Goal: Task Accomplishment & Management: Use online tool/utility

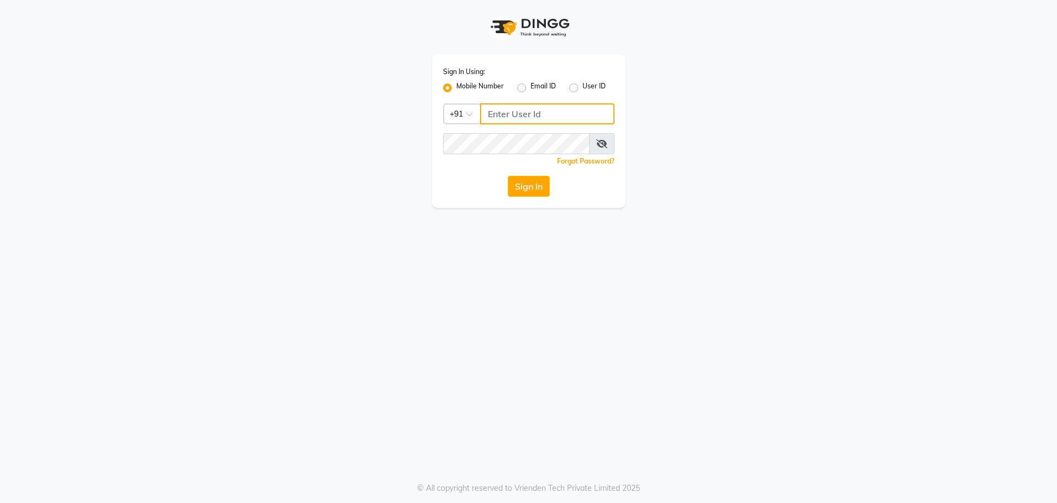
type input "8979810348"
click at [598, 339] on div "Sign In Using: Mobile Number Email ID User ID Country Code × [PHONE_NUMBER] Rem…" at bounding box center [528, 251] width 1057 height 503
click at [528, 183] on button "Sign In" at bounding box center [529, 186] width 42 height 21
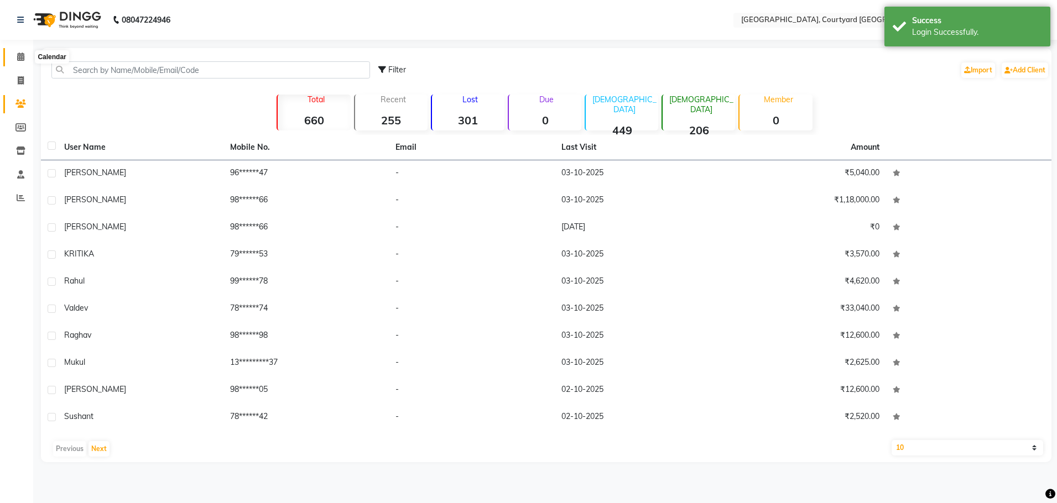
click at [24, 58] on icon at bounding box center [20, 57] width 7 height 8
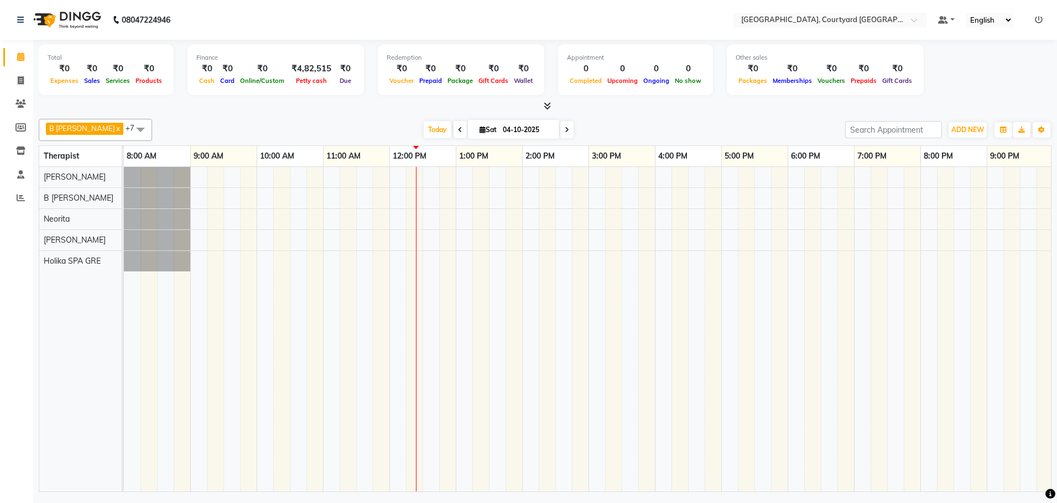
click at [418, 216] on div at bounding box center [655, 329] width 1062 height 325
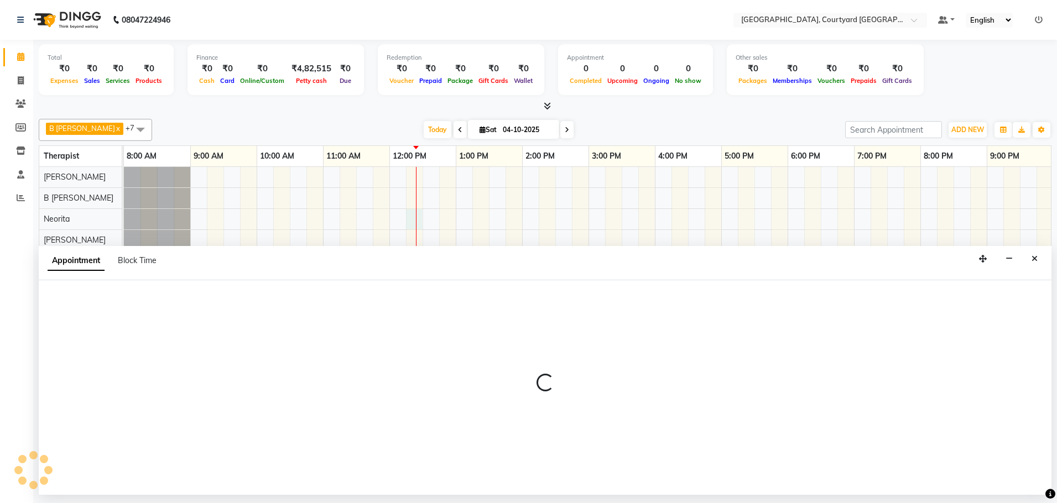
select select "70581"
select select "735"
select select "tentative"
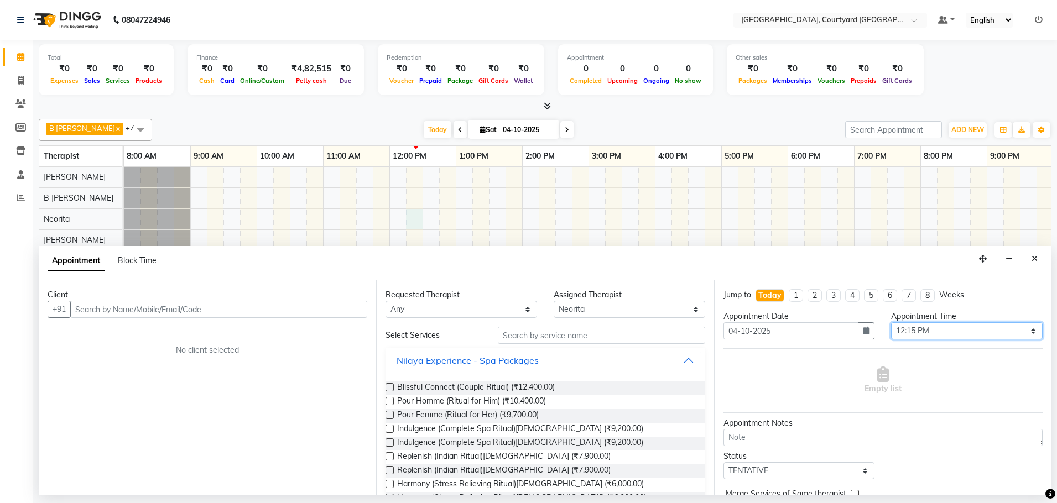
click at [1024, 332] on select "Select 09:00 AM 09:15 AM 09:30 AM 09:45 AM 10:00 AM 10:15 AM 10:30 AM 10:45 AM …" at bounding box center [967, 330] width 152 height 17
select select "750"
click at [891, 322] on select "Select 09:00 AM 09:15 AM 09:30 AM 09:45 AM 10:00 AM 10:15 AM 10:30 AM 10:45 AM …" at bounding box center [967, 330] width 152 height 17
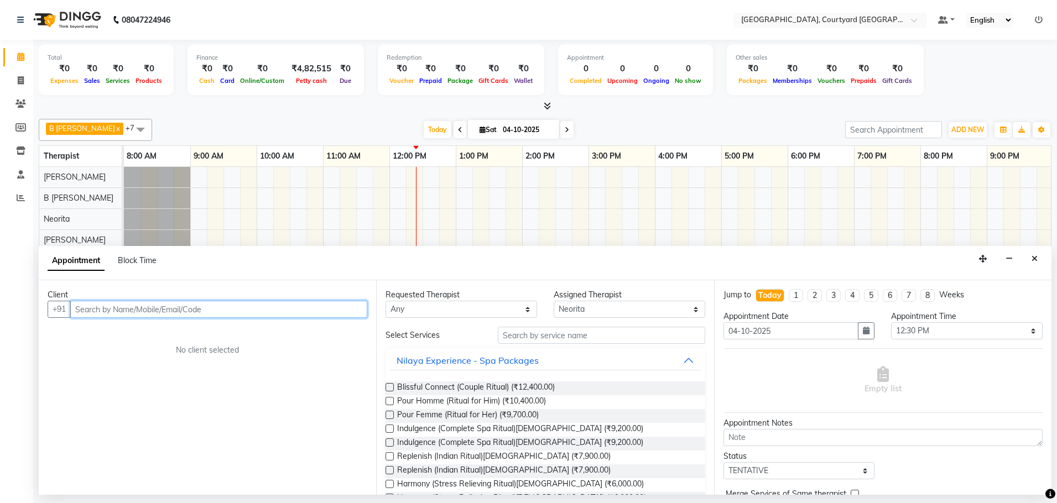
click at [191, 305] on input "text" at bounding box center [218, 309] width 297 height 17
type input "n"
type input "Nitin"
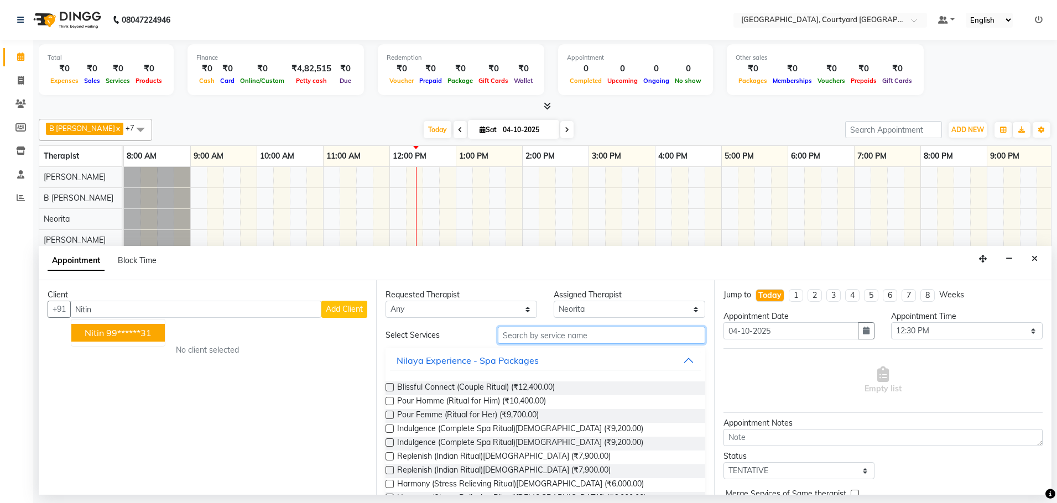
click at [538, 339] on input "text" at bounding box center [601, 335] width 207 height 17
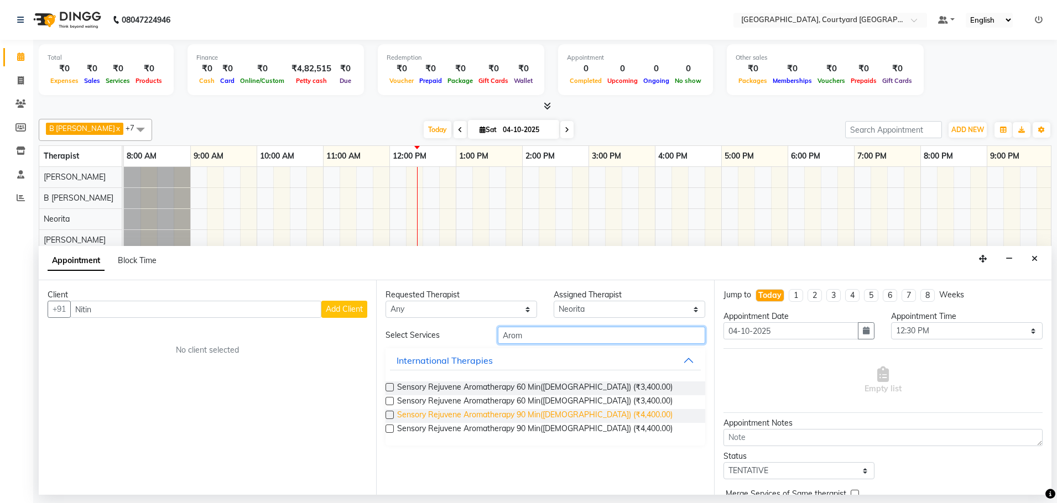
type input "Arom"
click at [560, 412] on span "Sensory Rejuvene Aromatherapy 90 Min([DEMOGRAPHIC_DATA]) (₹4,400.00)" at bounding box center [534, 416] width 275 height 14
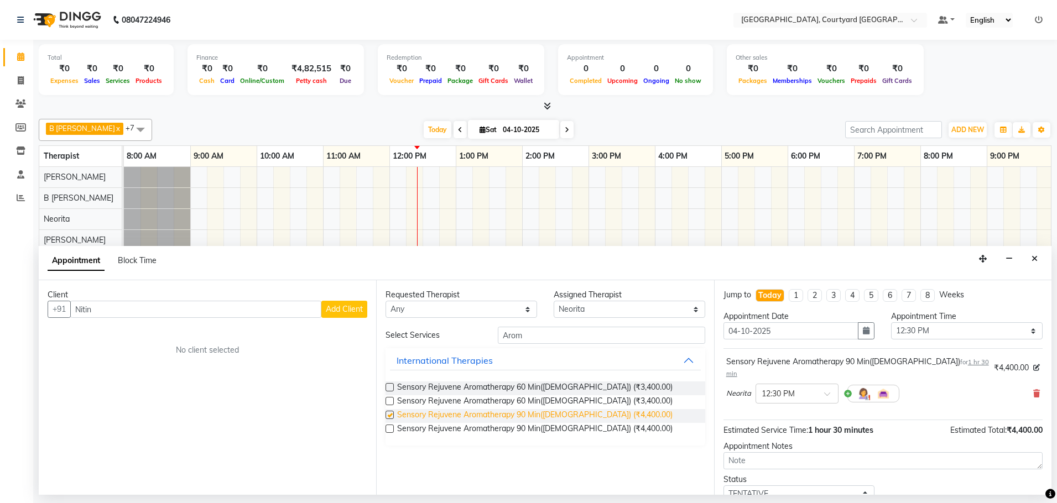
checkbox input "false"
click at [336, 306] on span "Add Client" at bounding box center [344, 309] width 37 height 10
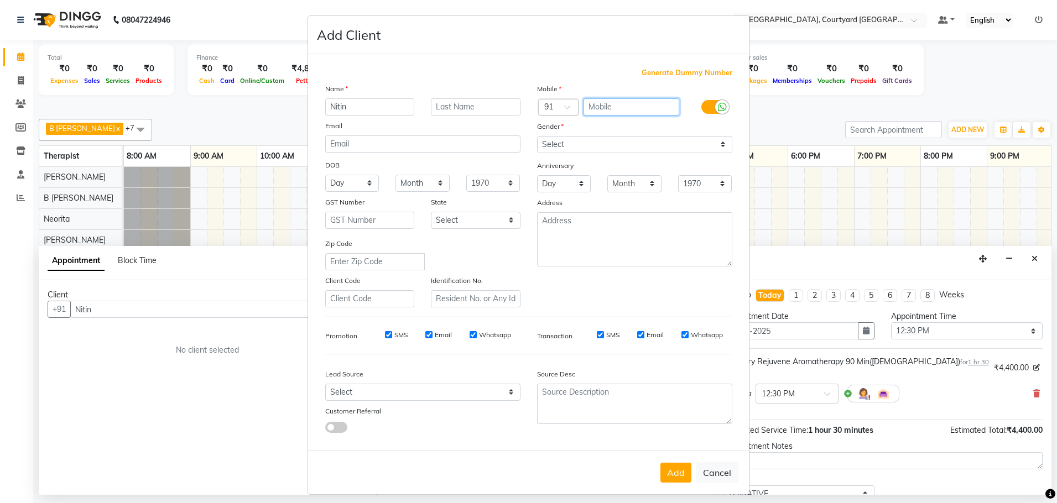
click at [585, 107] on input "text" at bounding box center [632, 106] width 96 height 17
click at [694, 69] on span "Generate Dummy Number" at bounding box center [687, 72] width 91 height 11
type input "1343400000238"
checkbox input "false"
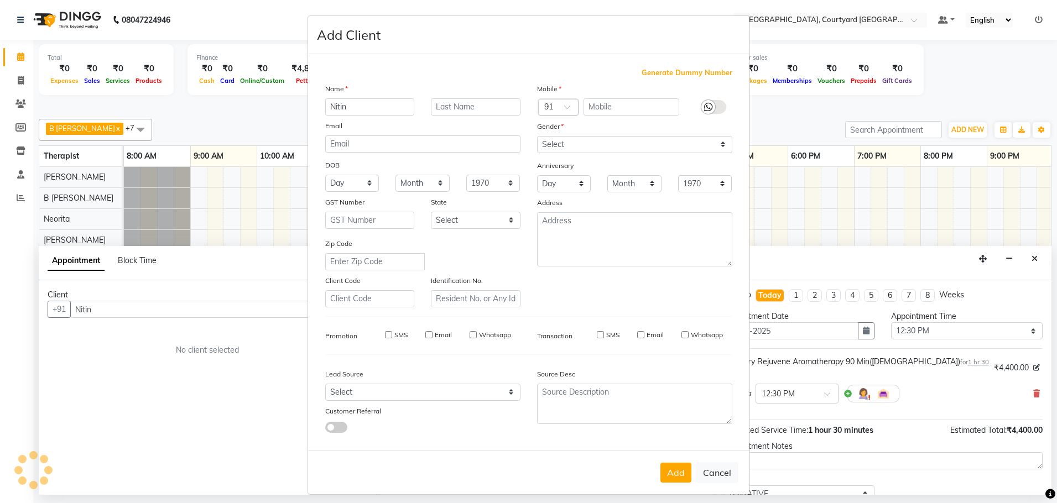
checkbox input "false"
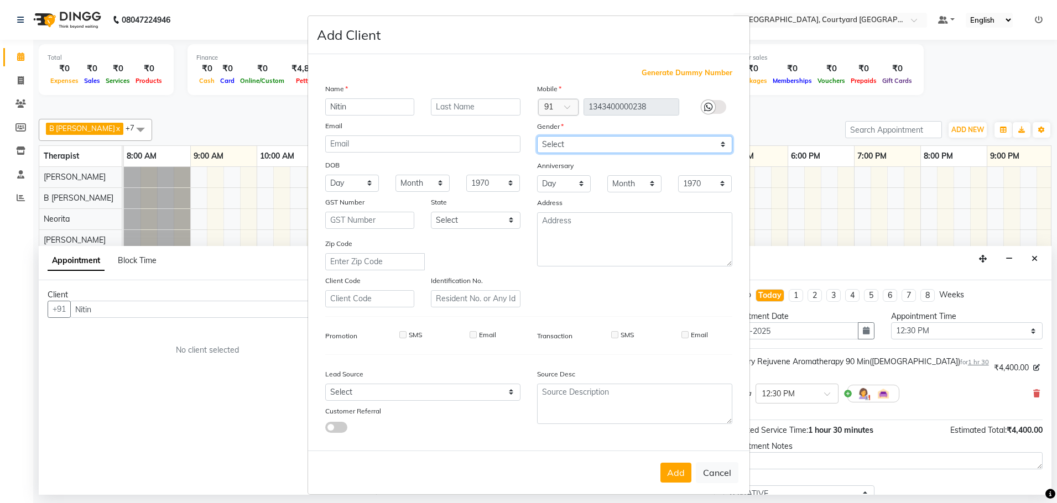
click at [547, 144] on select "Select [DEMOGRAPHIC_DATA] [DEMOGRAPHIC_DATA] Other Prefer Not To Say" at bounding box center [634, 144] width 195 height 17
select select "[DEMOGRAPHIC_DATA]"
click at [537, 136] on select "Select [DEMOGRAPHIC_DATA] [DEMOGRAPHIC_DATA] Other Prefer Not To Say" at bounding box center [634, 144] width 195 height 17
click at [682, 473] on button "Add" at bounding box center [675, 473] width 31 height 20
type input "13*********38"
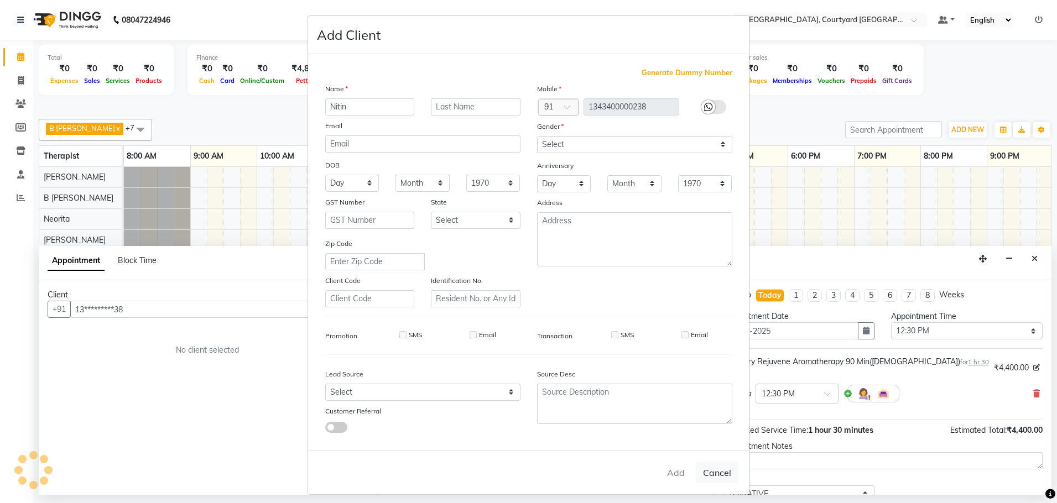
select select
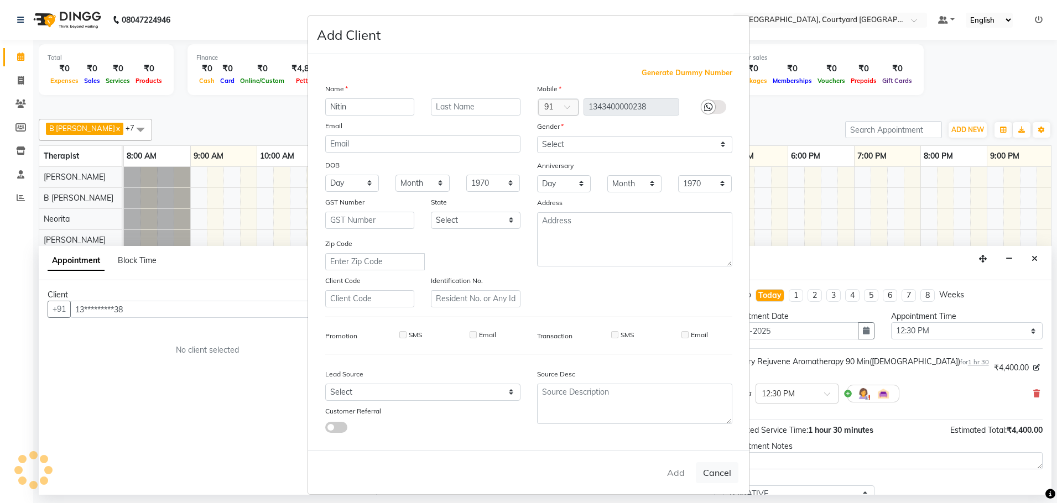
select select
checkbox input "false"
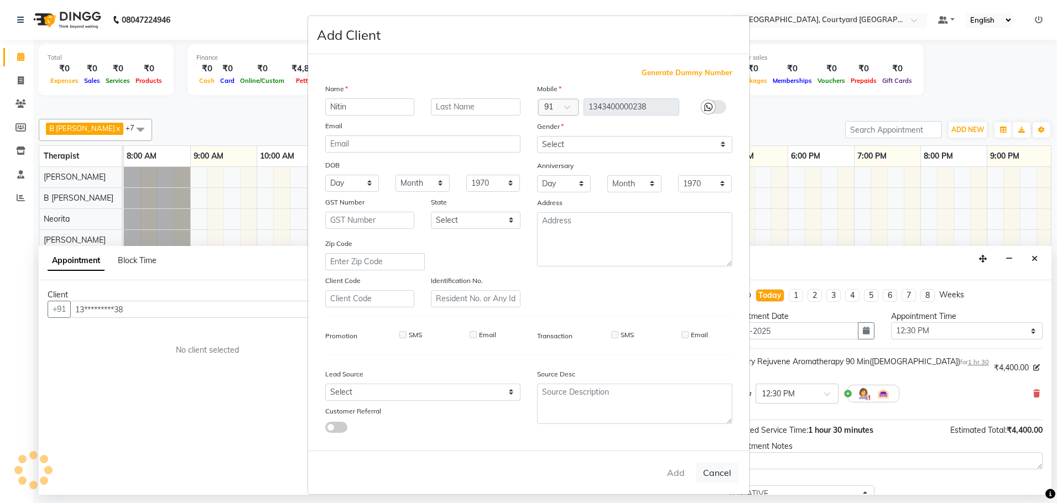
checkbox input "false"
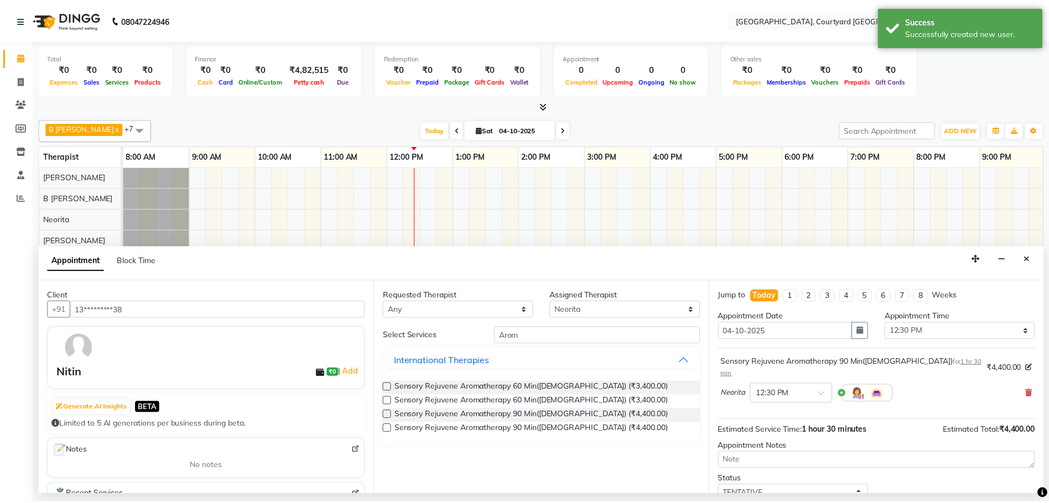
scroll to position [66, 0]
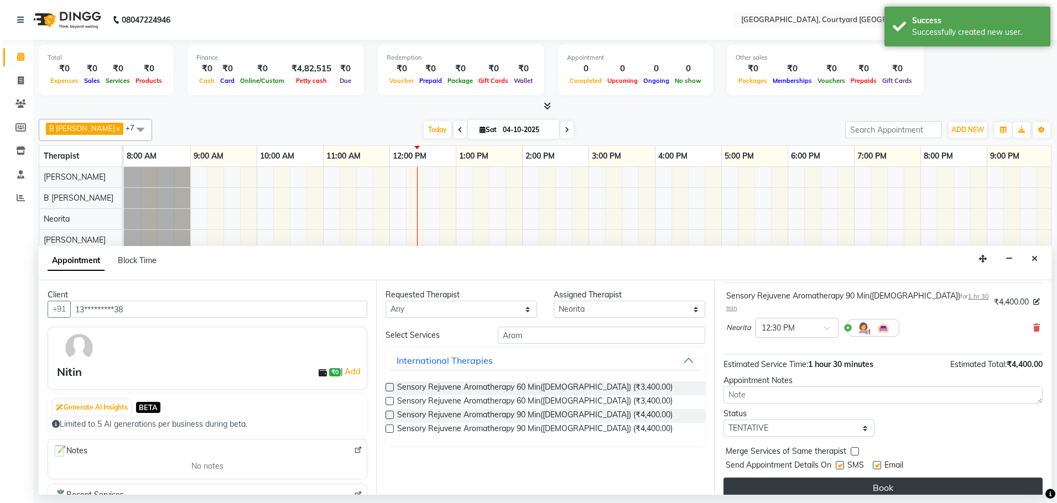
click at [867, 478] on button "Book" at bounding box center [882, 488] width 319 height 20
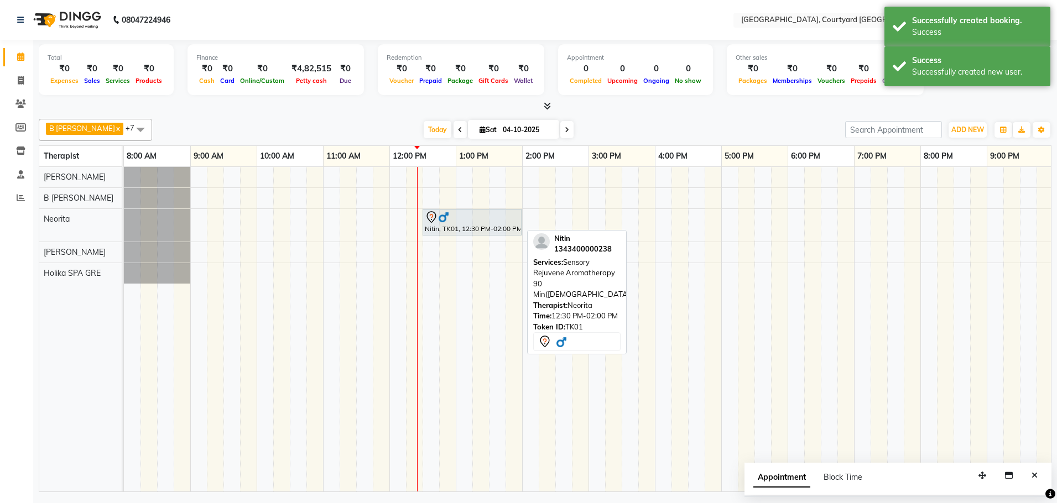
click at [462, 232] on div "Nitin, TK01, 12:30 PM-02:00 PM, Sensory Rejuvene Aromatherapy 90 Min([DEMOGRAPH…" at bounding box center [472, 222] width 97 height 23
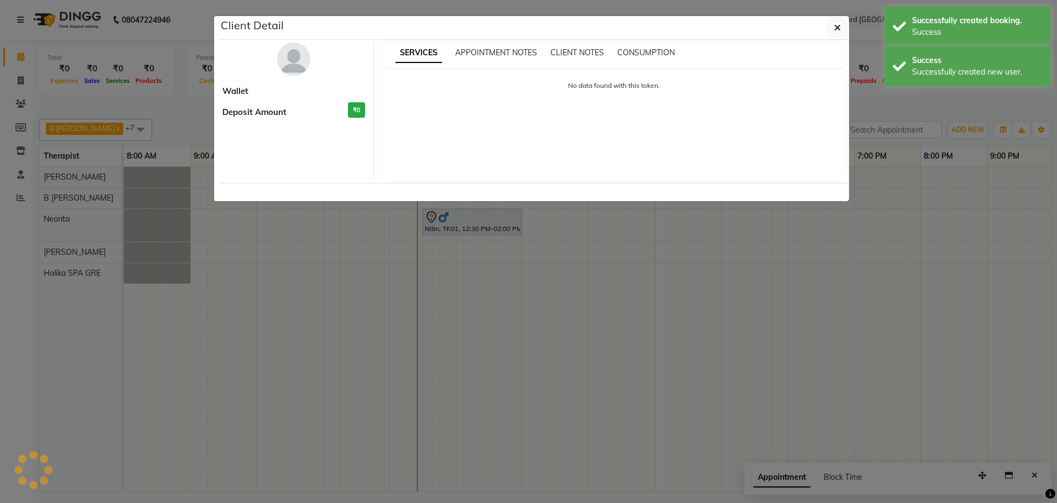
select select "7"
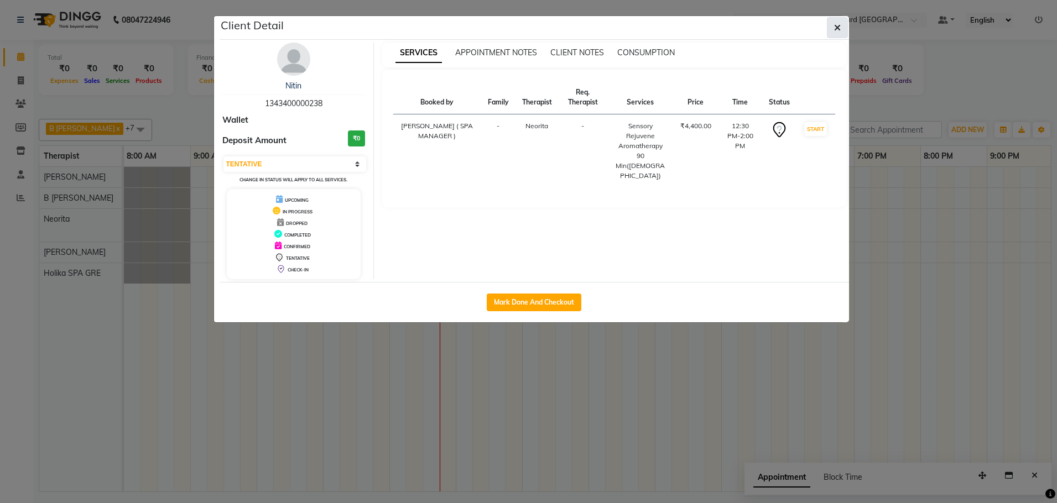
click at [842, 25] on button "button" at bounding box center [837, 27] width 21 height 21
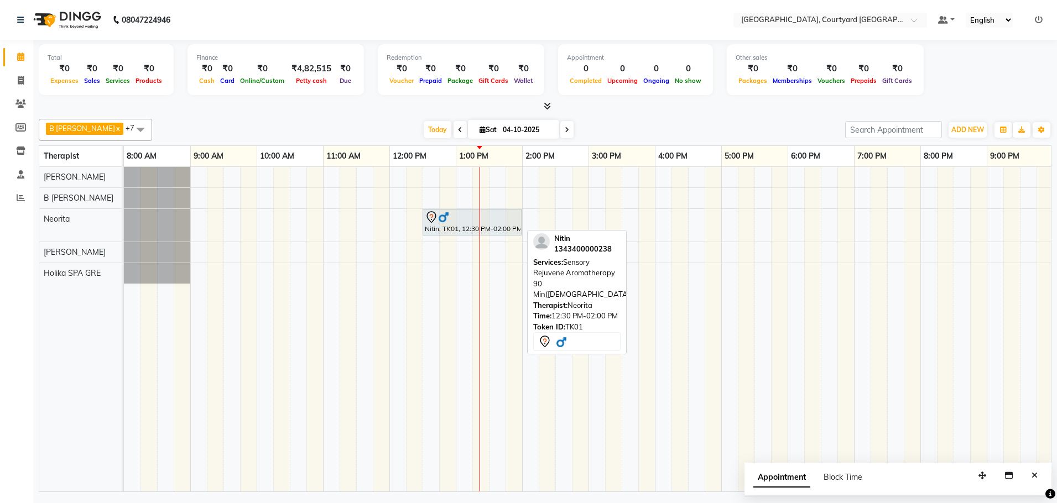
click at [490, 231] on div "Nitin, TK01, 12:30 PM-02:00 PM, Sensory Rejuvene Aromatherapy 90 Min([DEMOGRAPH…" at bounding box center [472, 222] width 97 height 23
select select "7"
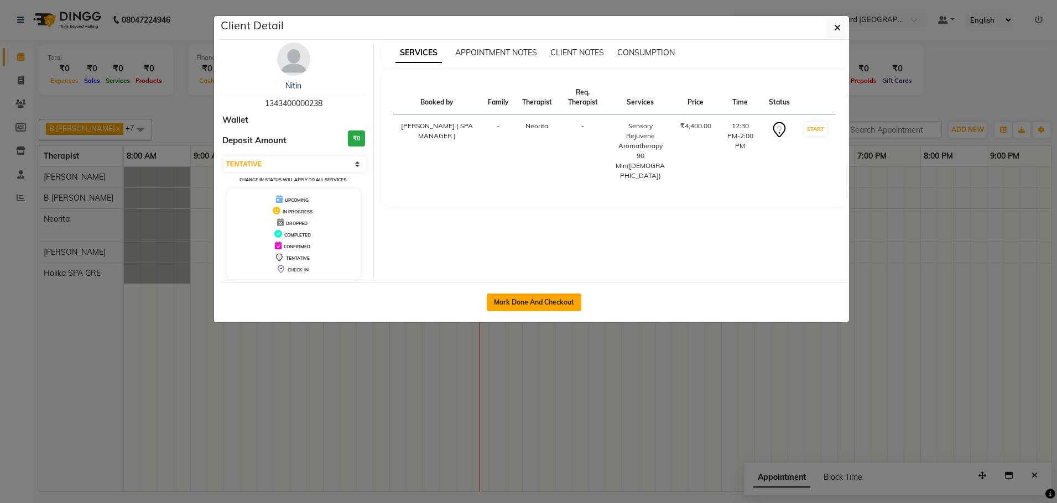
click at [498, 304] on button "Mark Done And Checkout" at bounding box center [534, 303] width 95 height 18
select select "service"
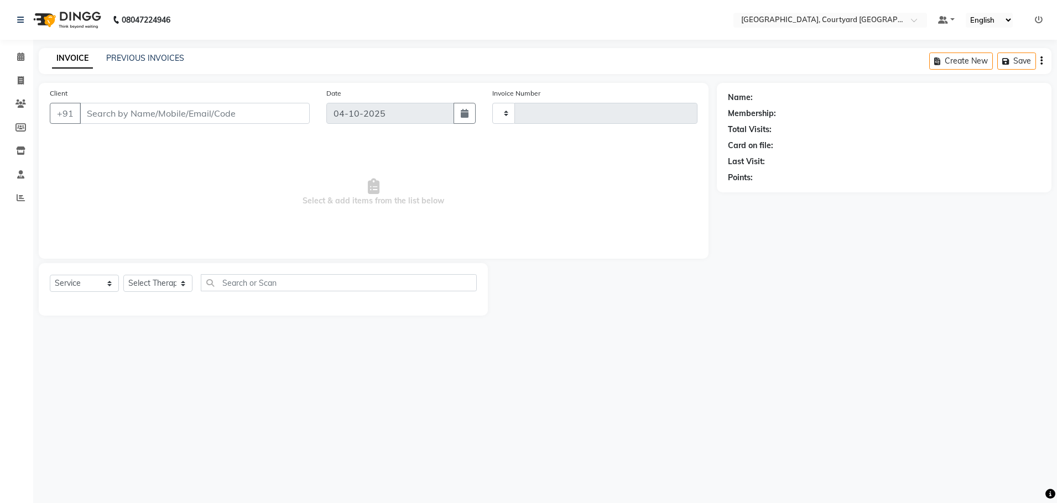
type input "0660"
select select "7754"
select select "membership"
type input "13*********38"
select select "70581"
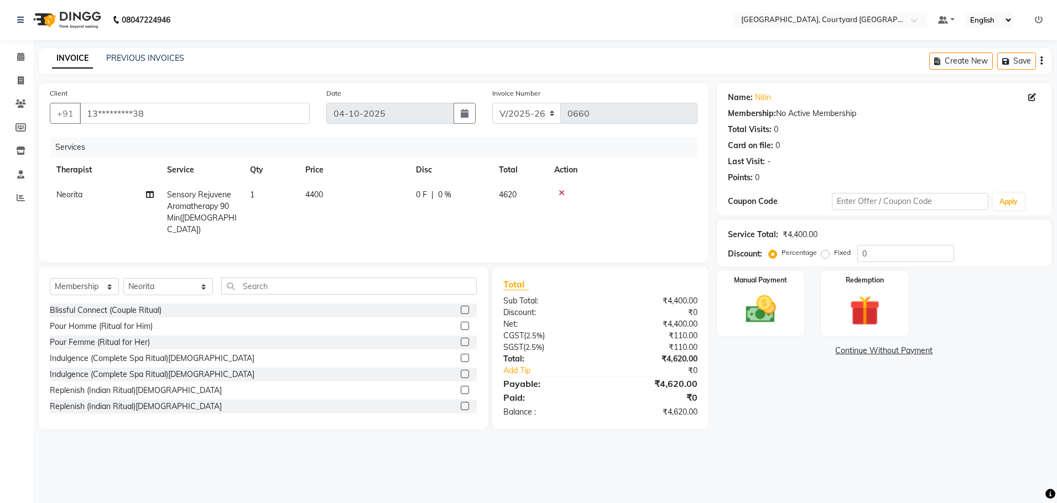
click at [442, 194] on span "0 %" at bounding box center [444, 195] width 13 height 12
select select "70581"
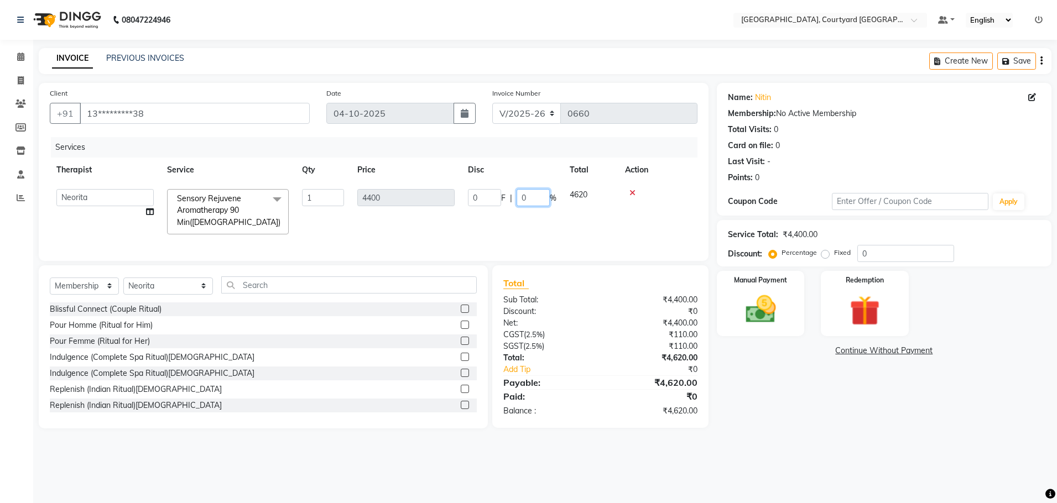
click at [541, 197] on input "0" at bounding box center [533, 197] width 33 height 17
type input "20"
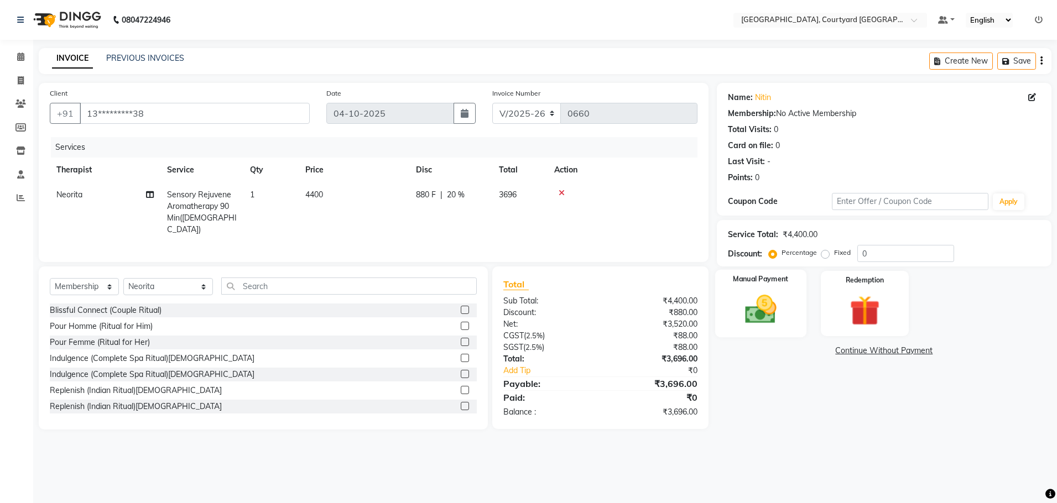
click at [765, 317] on img at bounding box center [760, 309] width 51 height 37
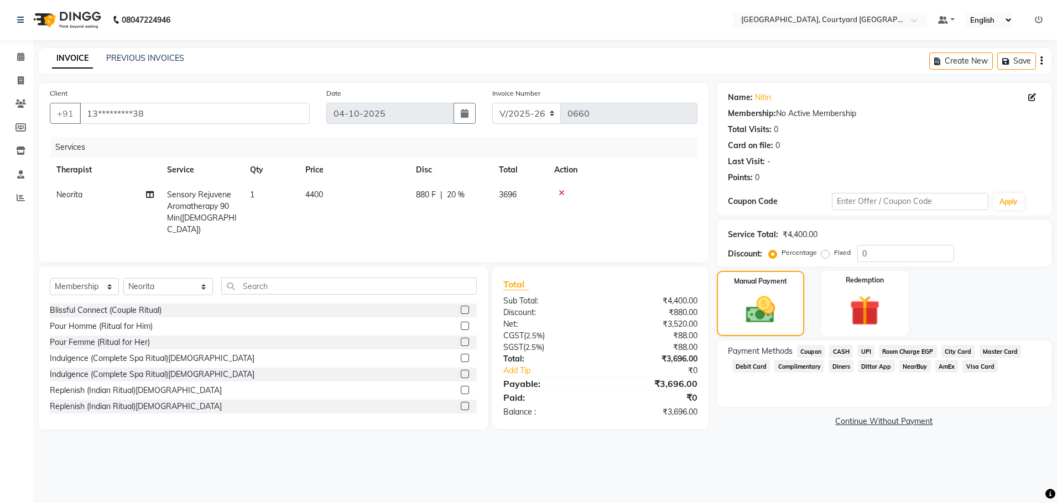
click at [837, 350] on span "CASH" at bounding box center [841, 351] width 24 height 13
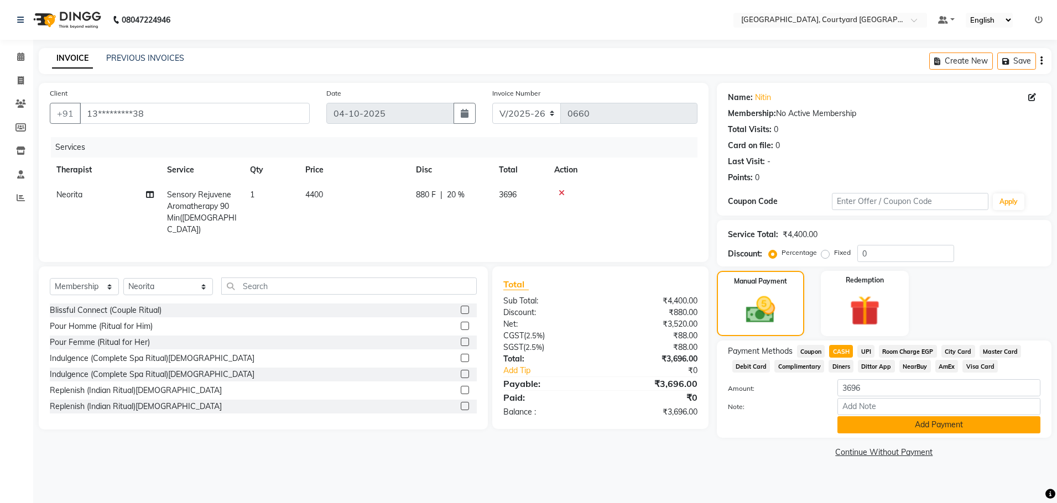
click at [867, 416] on button "Add Payment" at bounding box center [938, 424] width 203 height 17
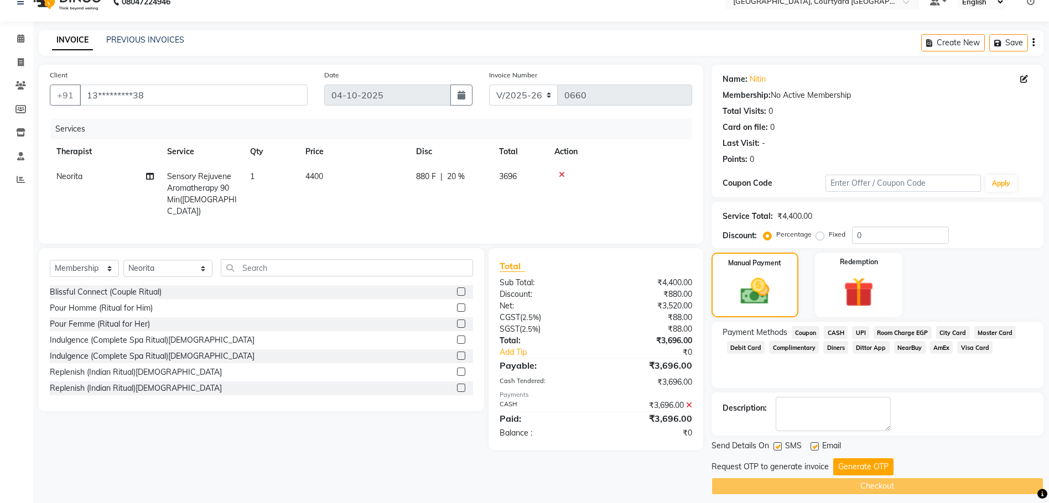
scroll to position [27, 0]
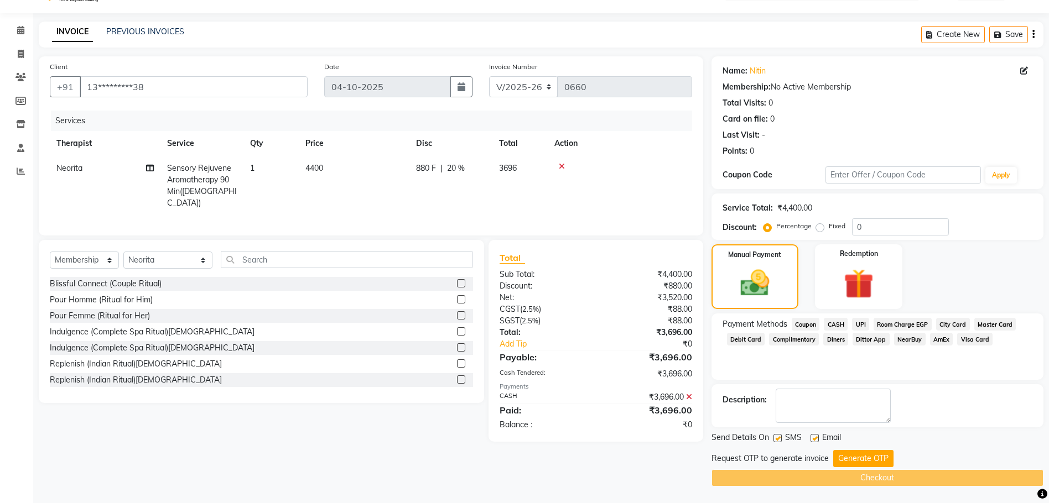
click at [852, 450] on div "Send Details On SMS Email Request OTP to generate invoice Generate OTP Checkout" at bounding box center [877, 459] width 332 height 55
click at [847, 459] on button "Generate OTP" at bounding box center [863, 458] width 60 height 17
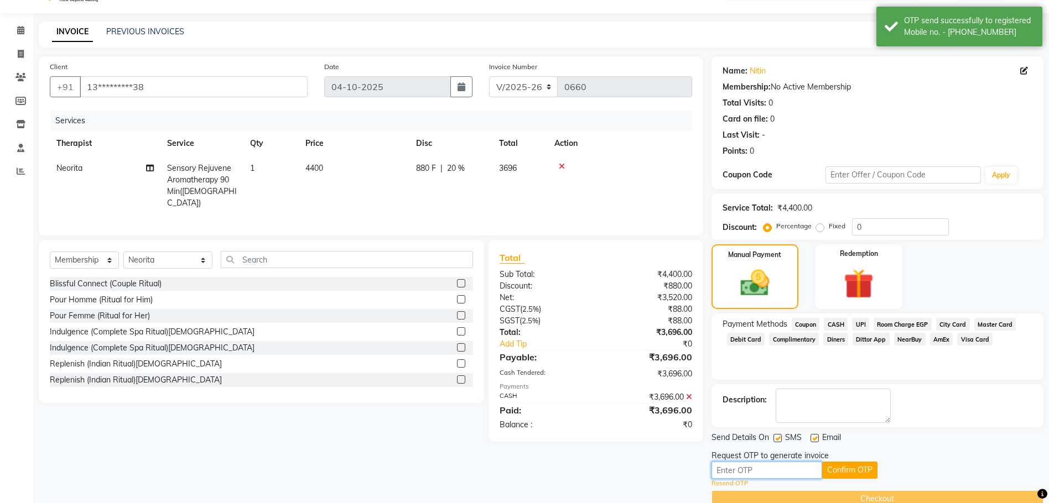
click at [747, 473] on input "text" at bounding box center [766, 470] width 111 height 17
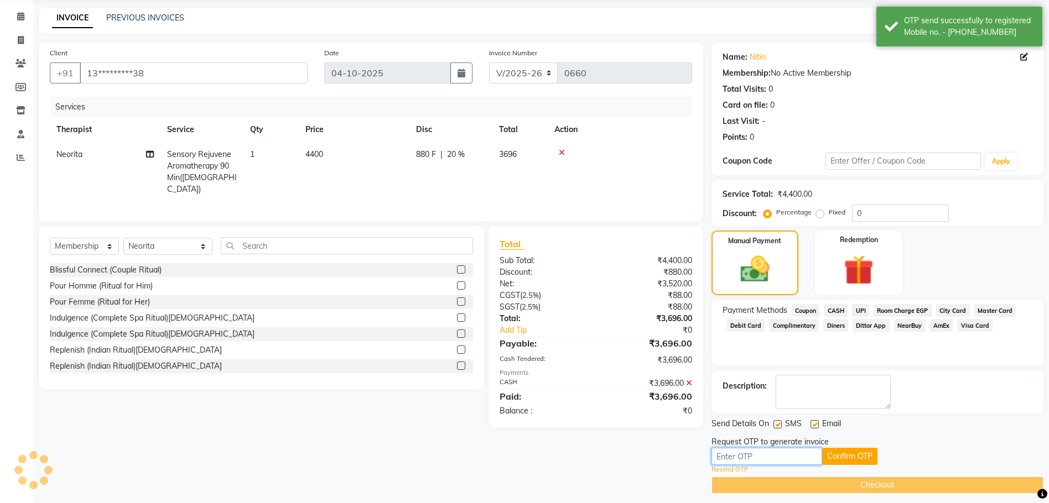
scroll to position [48, 0]
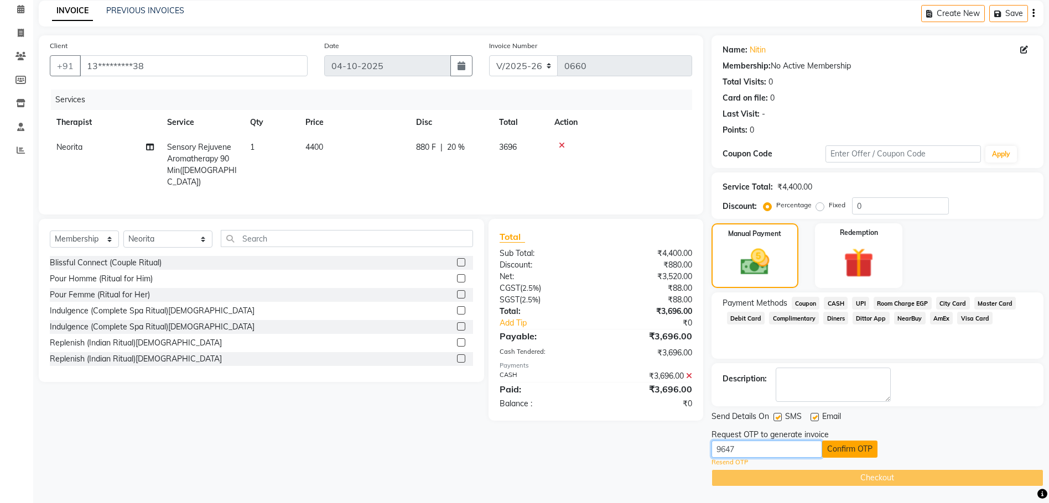
type input "9647"
click at [837, 450] on button "Confirm OTP" at bounding box center [849, 449] width 55 height 17
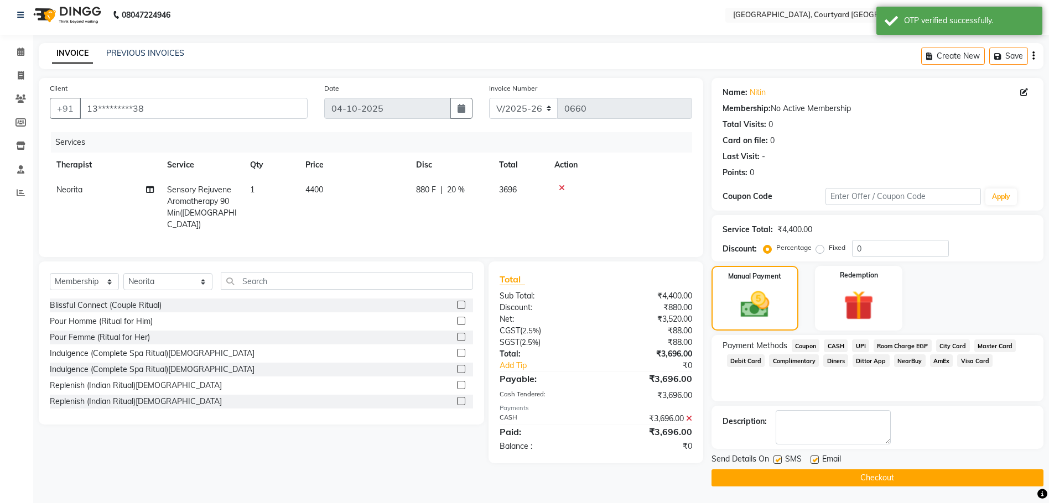
click at [850, 474] on button "Checkout" at bounding box center [877, 478] width 332 height 17
